Goal: Register for event/course

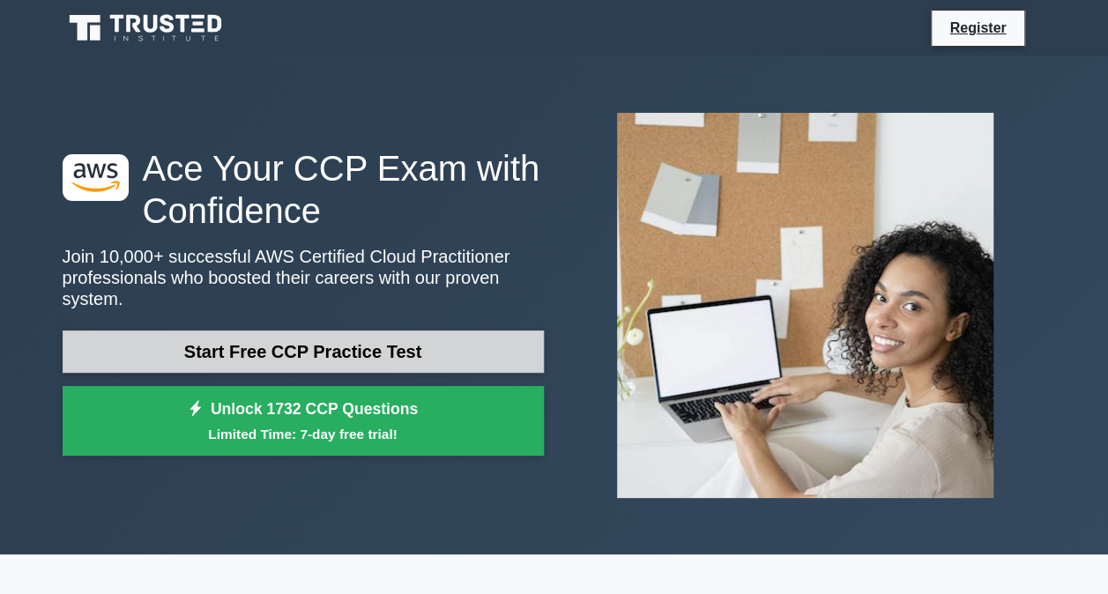
click at [236, 340] on link "Start Free CCP Practice Test" at bounding box center [303, 352] width 481 height 42
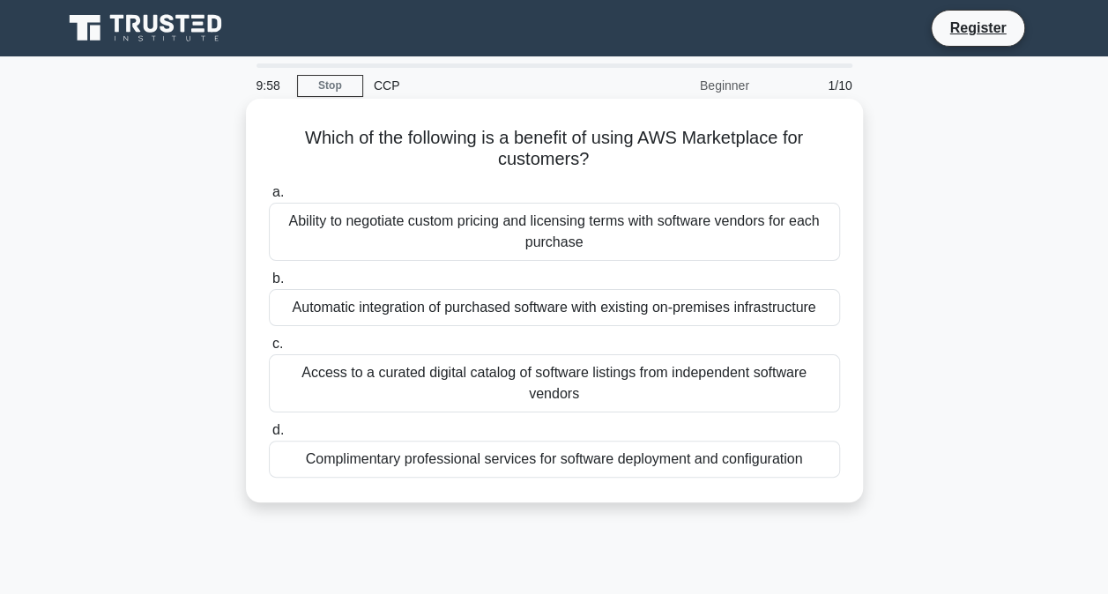
click at [425, 146] on h5 "Which of the following is a benefit of using AWS Marketplace for customers? .sp…" at bounding box center [554, 149] width 575 height 44
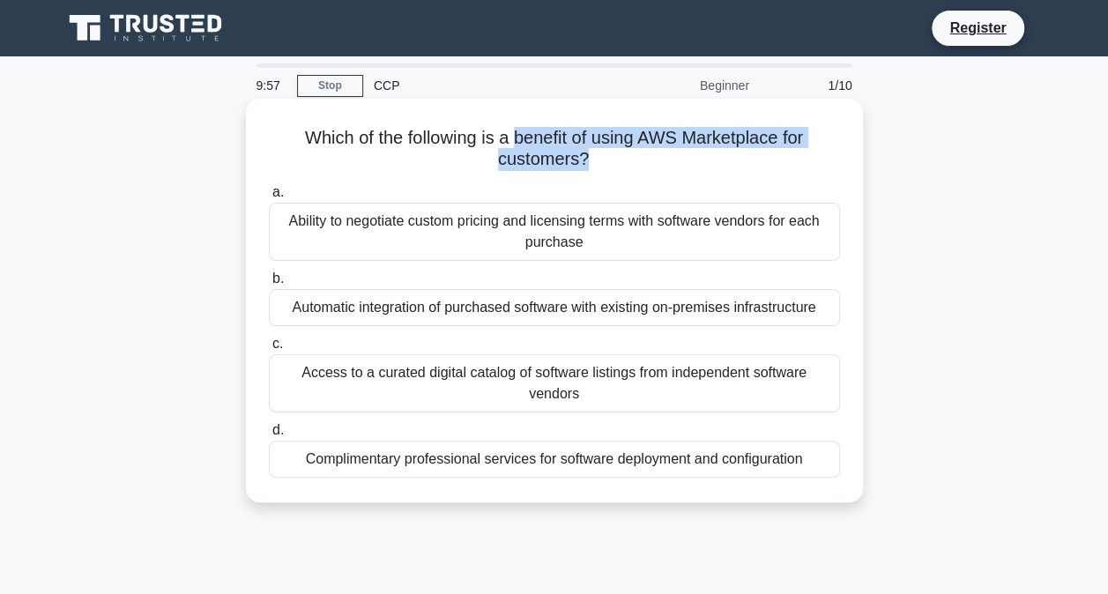
drag, startPoint x: 425, startPoint y: 146, endPoint x: 517, endPoint y: 145, distance: 91.7
click at [517, 145] on h5 "Which of the following is a benefit of using AWS Marketplace for customers? .sp…" at bounding box center [554, 149] width 575 height 44
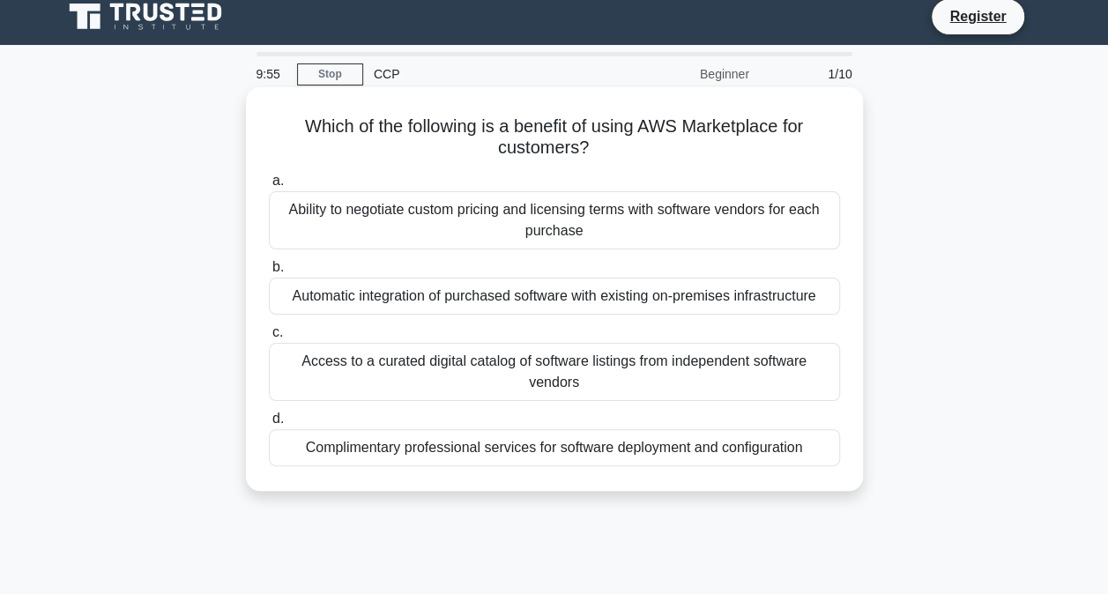
scroll to position [11, 0]
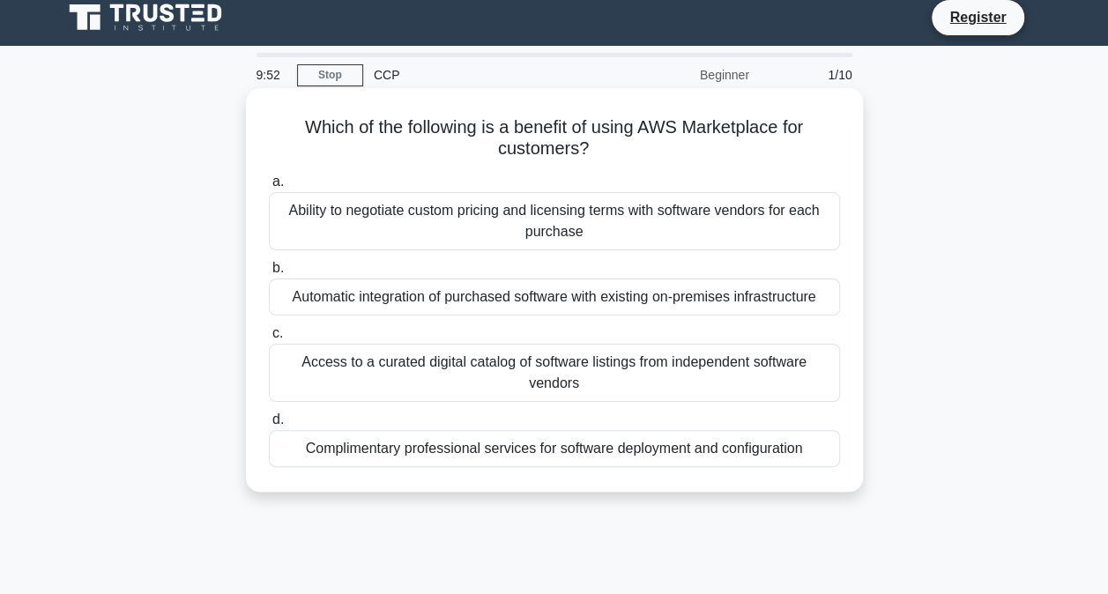
click at [498, 221] on div "Ability to negotiate custom pricing and licensing terms with software vendors f…" at bounding box center [554, 221] width 571 height 58
click at [269, 188] on input "a. Ability to negotiate custom pricing and licensing terms with software vendor…" at bounding box center [269, 181] width 0 height 11
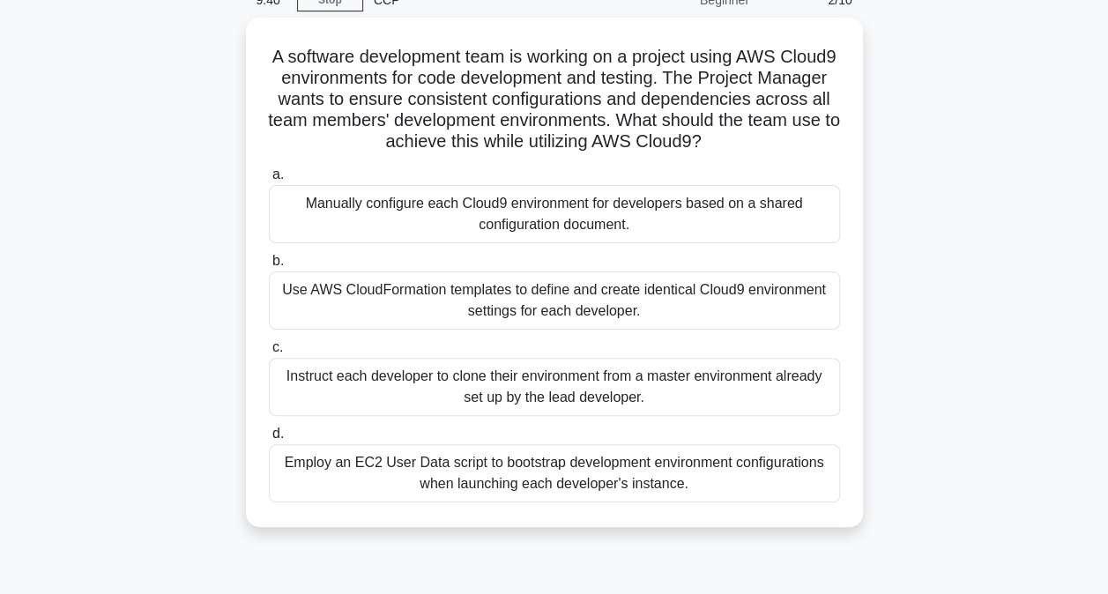
scroll to position [87, 0]
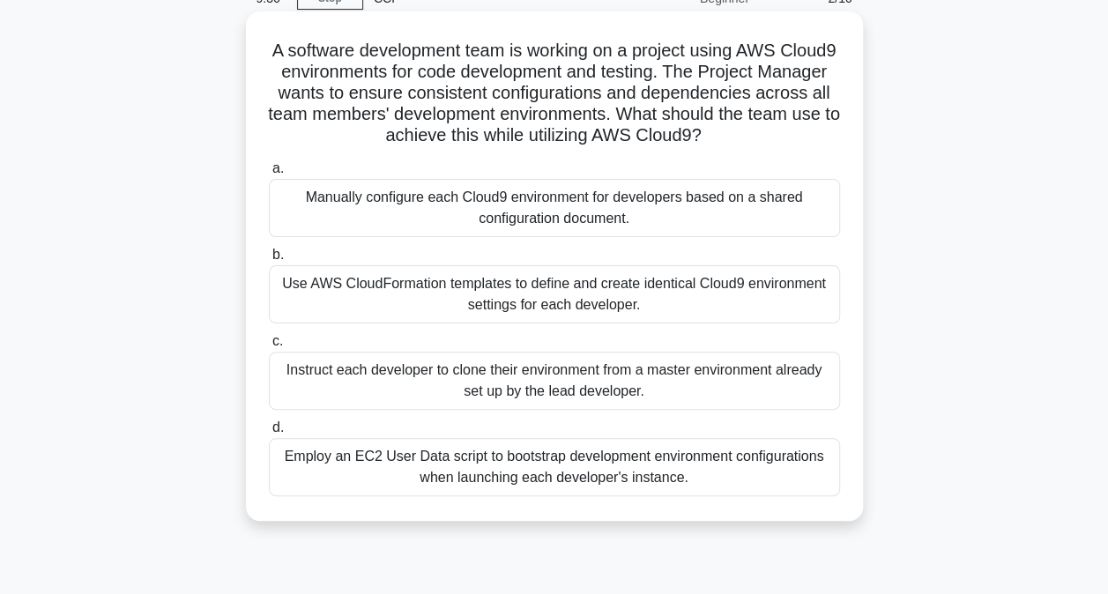
click at [548, 302] on div "Use AWS CloudFormation templates to define and create identical Cloud9 environm…" at bounding box center [554, 294] width 571 height 58
click at [269, 261] on input "b. Use AWS CloudFormation templates to define and create identical Cloud9 envir…" at bounding box center [269, 254] width 0 height 11
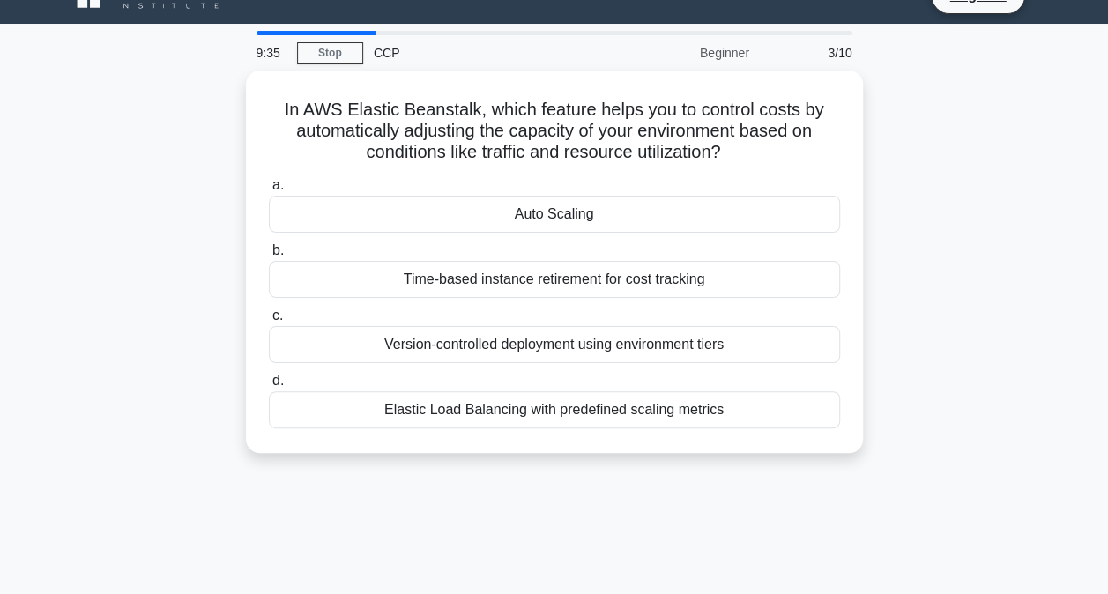
scroll to position [0, 0]
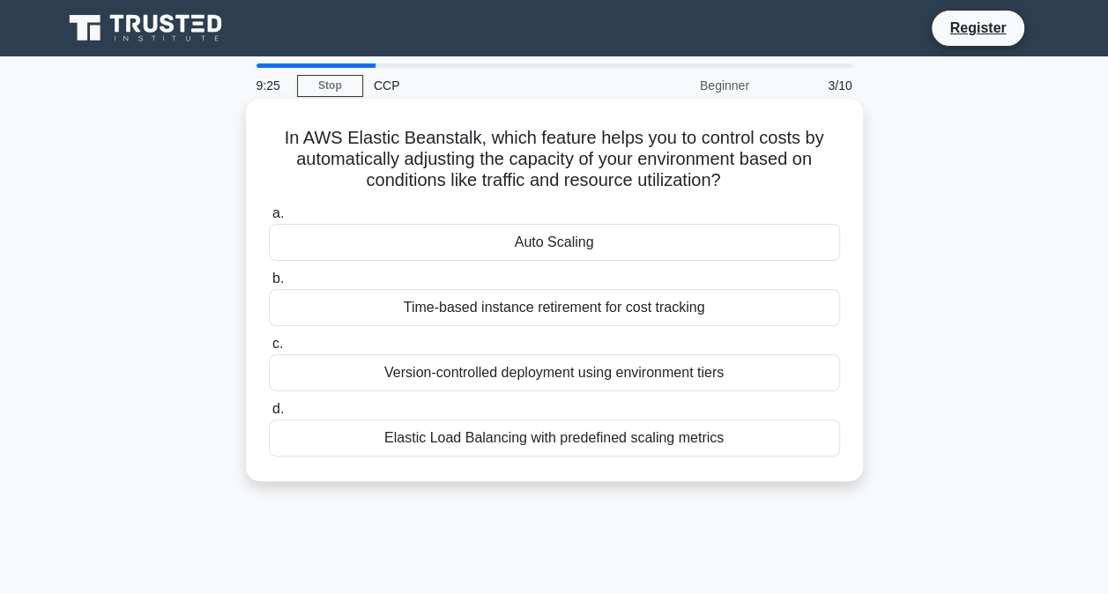
click at [547, 237] on div "Auto Scaling" at bounding box center [554, 242] width 571 height 37
click at [269, 220] on input "a. Auto Scaling" at bounding box center [269, 213] width 0 height 11
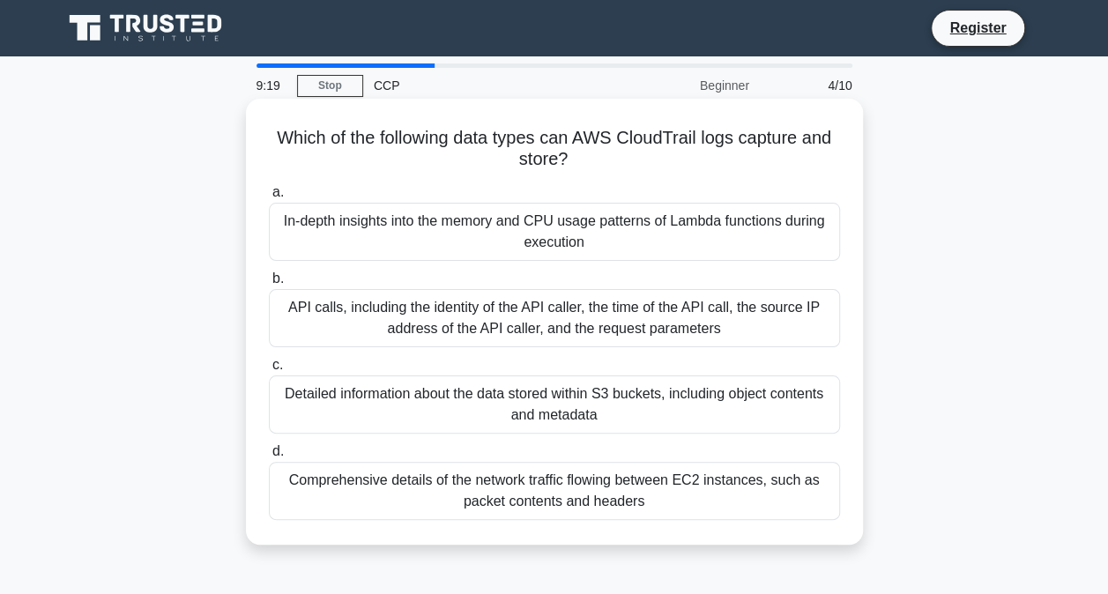
click at [545, 313] on div "API calls, including the identity of the API caller, the time of the API call, …" at bounding box center [554, 318] width 571 height 58
click at [269, 285] on input "b. API calls, including the identity of the API caller, the time of the API cal…" at bounding box center [269, 278] width 0 height 11
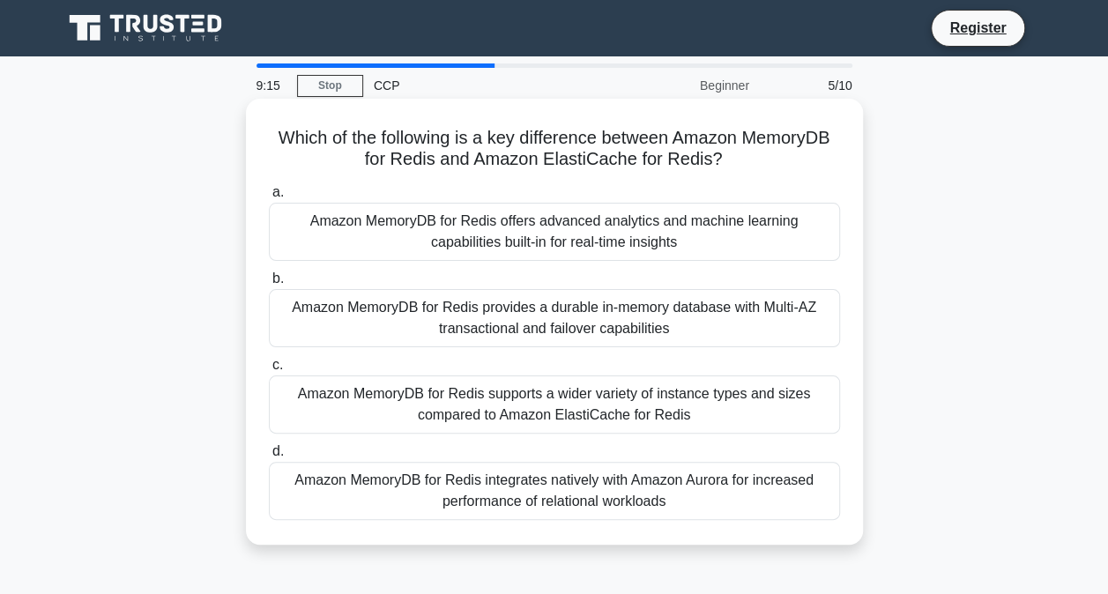
click at [555, 405] on div "Amazon MemoryDB for Redis supports a wider variety of instance types and sizes …" at bounding box center [554, 405] width 571 height 58
click at [269, 371] on input "c. Amazon MemoryDB for Redis supports a wider variety of instance types and siz…" at bounding box center [269, 365] width 0 height 11
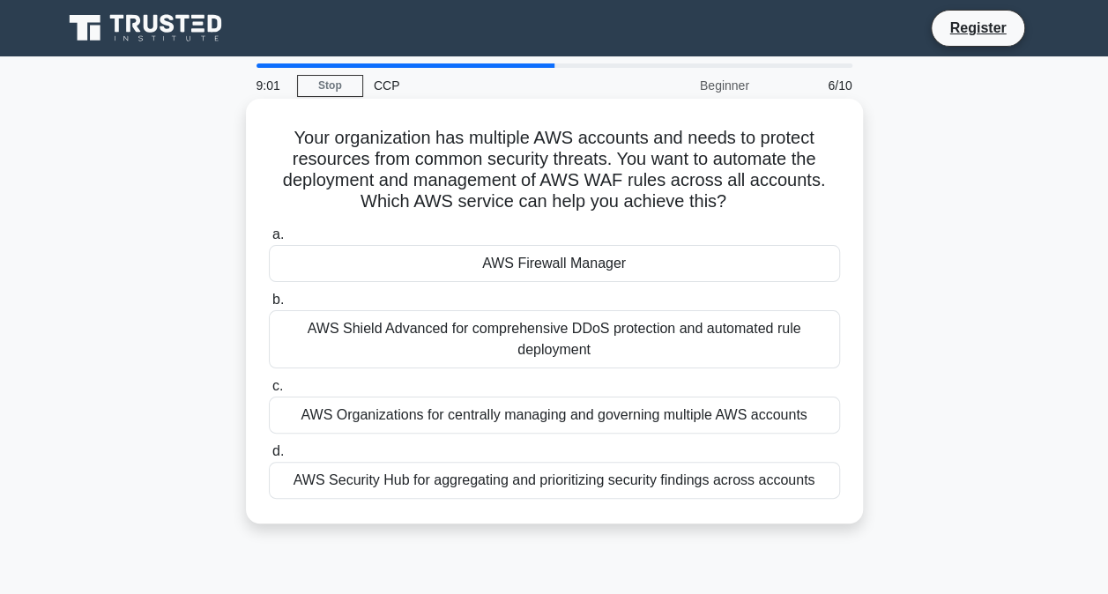
click at [577, 347] on div "AWS Shield Advanced for comprehensive DDoS protection and automated rule deploy…" at bounding box center [554, 339] width 571 height 58
click at [269, 306] on input "b. AWS Shield Advanced for comprehensive DDoS protection and automated rule dep…" at bounding box center [269, 299] width 0 height 11
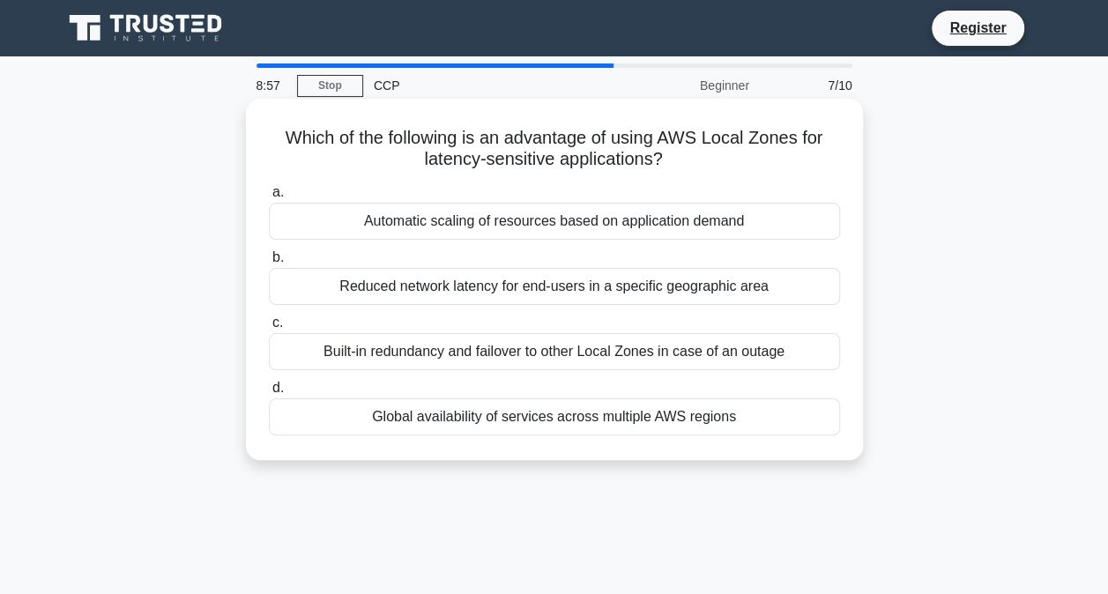
click at [543, 153] on h5 "Which of the following is an advantage of using AWS Local Zones for latency-sen…" at bounding box center [554, 149] width 575 height 44
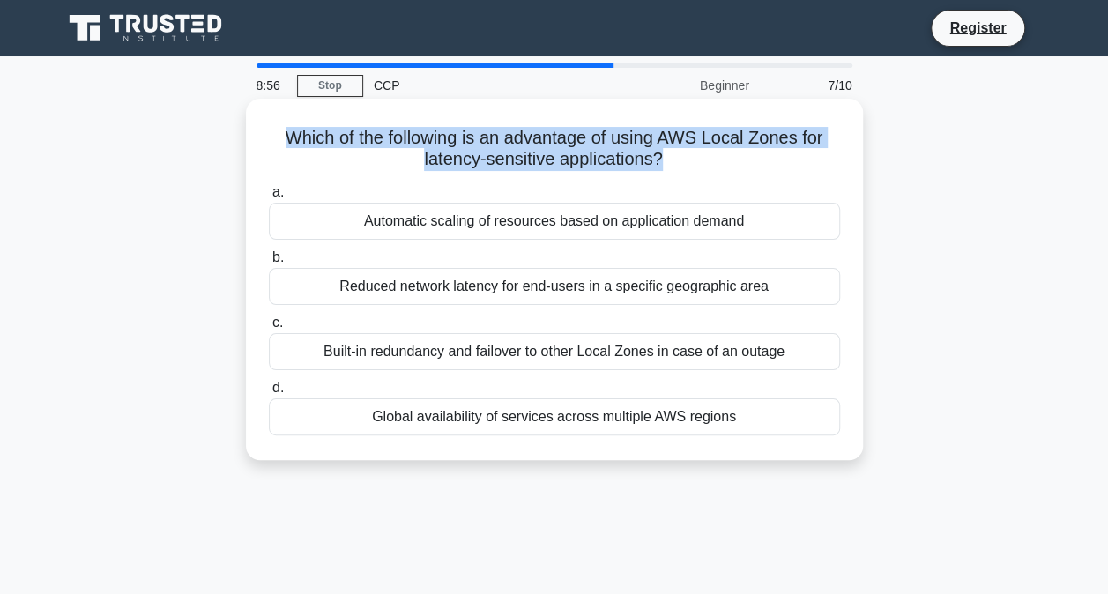
drag, startPoint x: 543, startPoint y: 153, endPoint x: 559, endPoint y: 175, distance: 27.2
click at [559, 175] on div "Which of the following is an advantage of using AWS Local Zones for latency-sen…" at bounding box center [554, 279] width 603 height 347
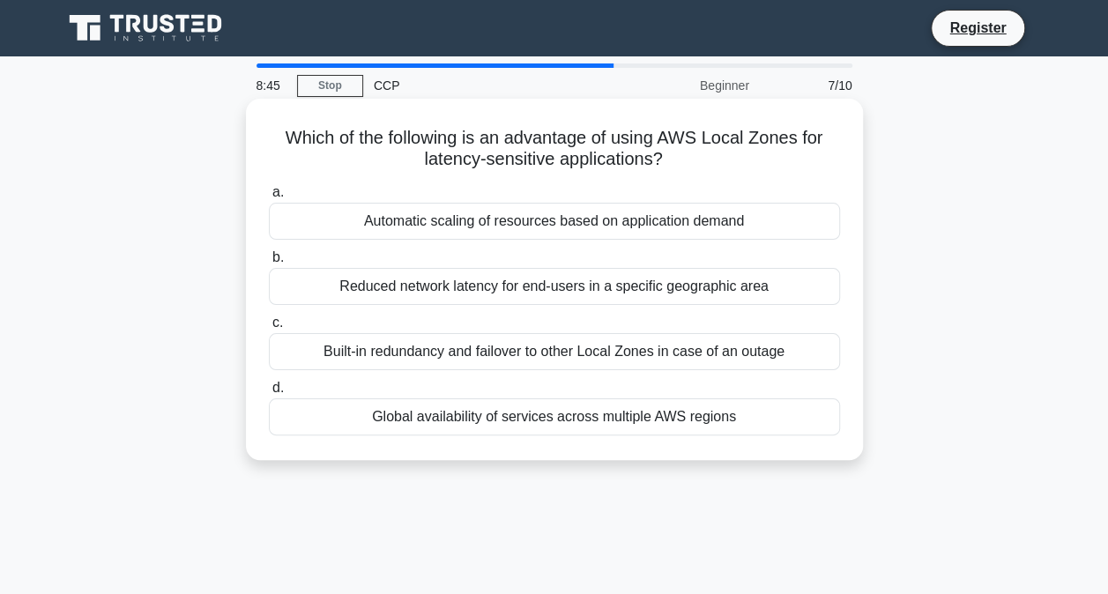
click at [584, 280] on div "Reduced network latency for end-users in a specific geographic area" at bounding box center [554, 286] width 571 height 37
click at [269, 264] on input "b. Reduced network latency for end-users in a specific geographic area" at bounding box center [269, 257] width 0 height 11
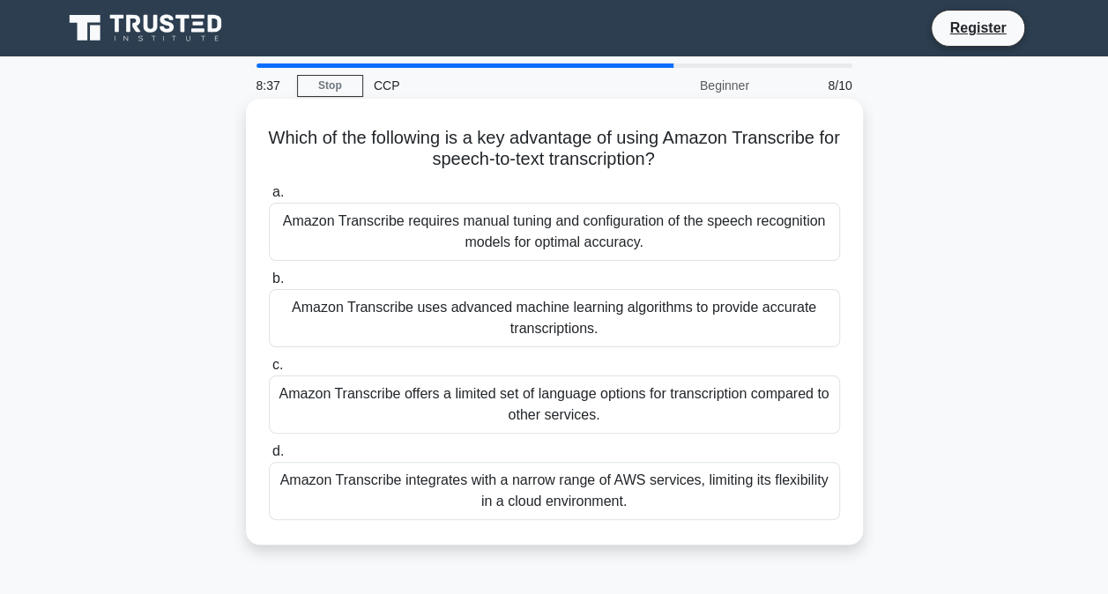
click at [574, 321] on div "Amazon Transcribe uses advanced machine learning algorithms to provide accurate…" at bounding box center [554, 318] width 571 height 58
click at [269, 285] on input "b. Amazon Transcribe uses advanced machine learning algorithms to provide accur…" at bounding box center [269, 278] width 0 height 11
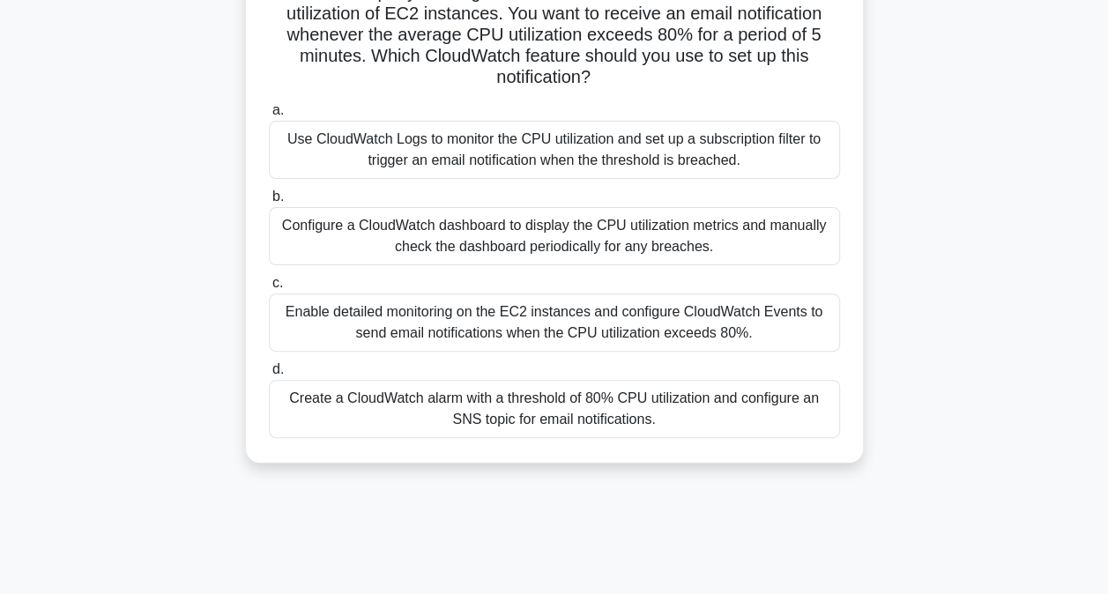
scroll to position [146, 0]
click at [640, 407] on div "Create a CloudWatch alarm with a threshold of 80% CPU utilization and configure…" at bounding box center [554, 408] width 571 height 58
click at [269, 375] on input "d. Create a CloudWatch alarm with a threshold of 80% CPU utilization and config…" at bounding box center [269, 368] width 0 height 11
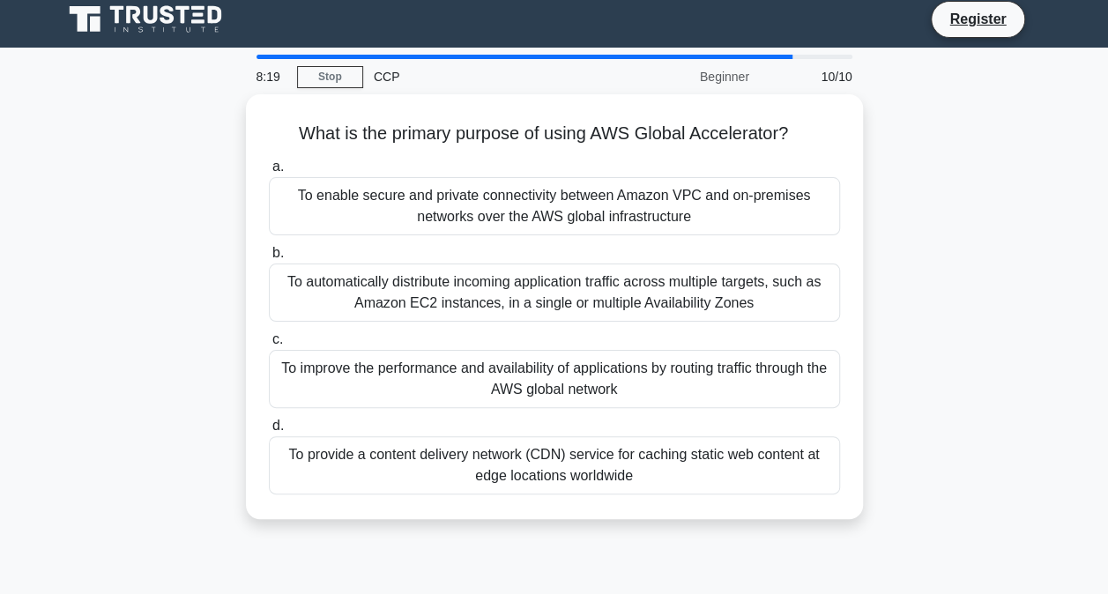
scroll to position [0, 0]
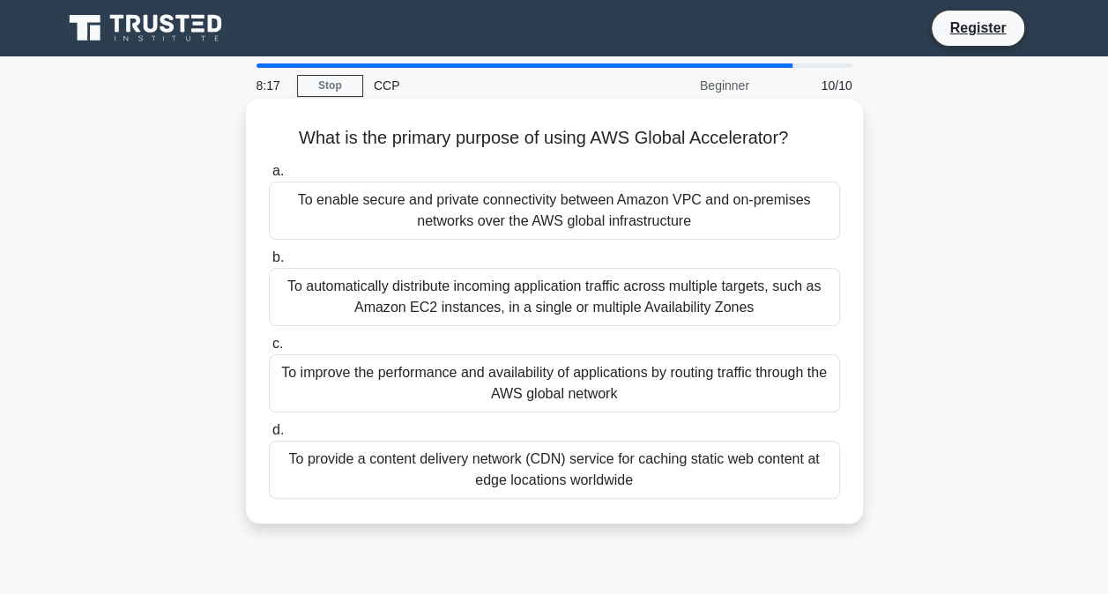
click at [644, 304] on div "To automatically distribute incoming application traffic across multiple target…" at bounding box center [554, 297] width 571 height 58
click at [269, 264] on input "b. To automatically distribute incoming application traffic across multiple tar…" at bounding box center [269, 257] width 0 height 11
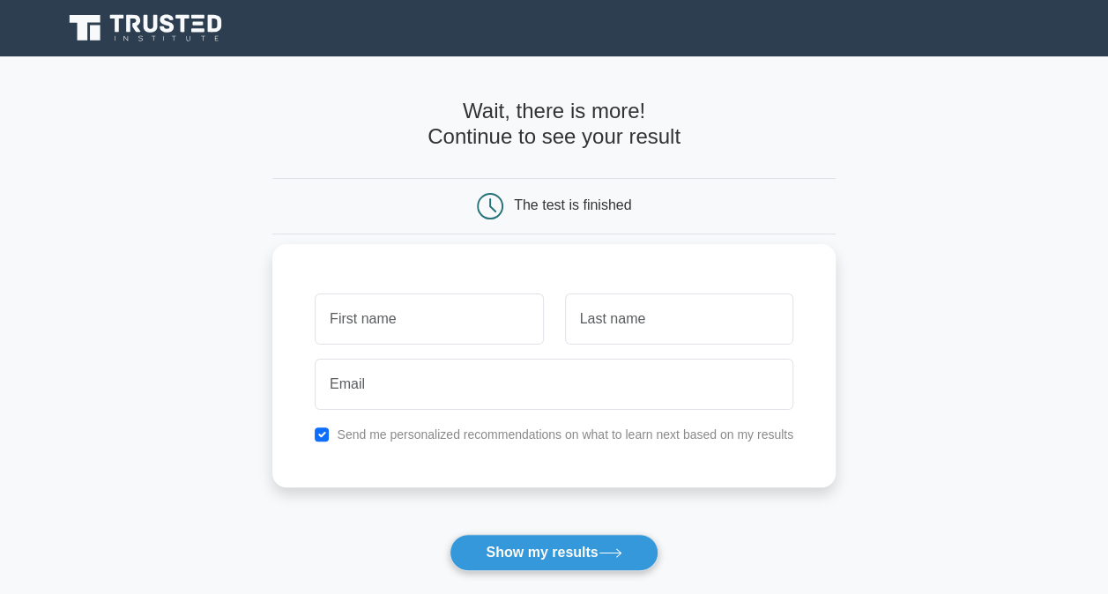
type input "A"
type input "Pappu"
type input "Sharm"
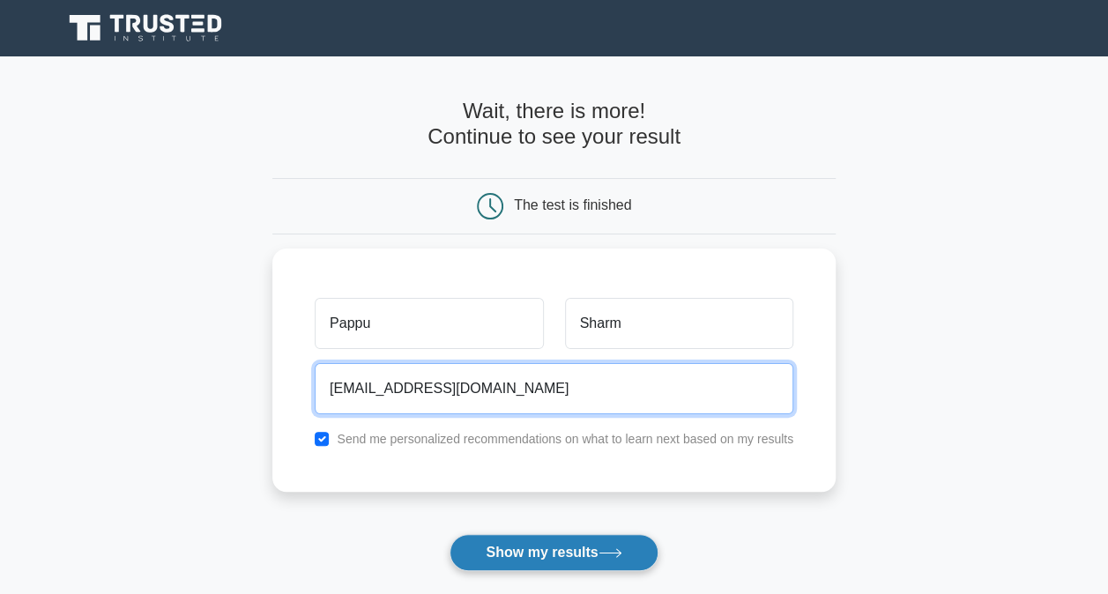
type input "pappus@gmail.com"
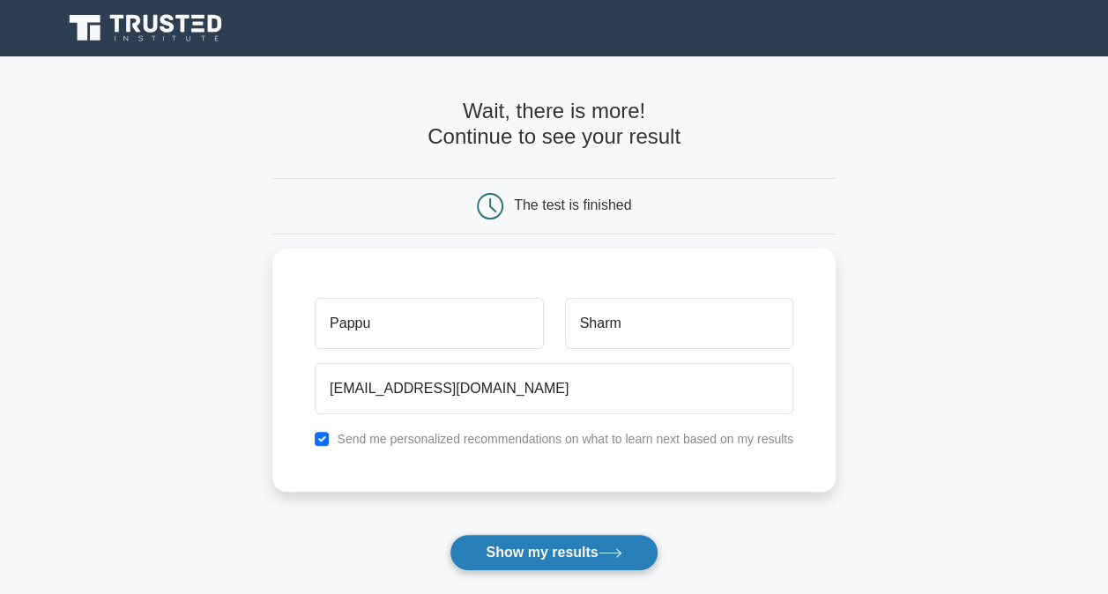
click at [519, 545] on button "Show my results" at bounding box center [554, 552] width 208 height 37
